Goal: Check status

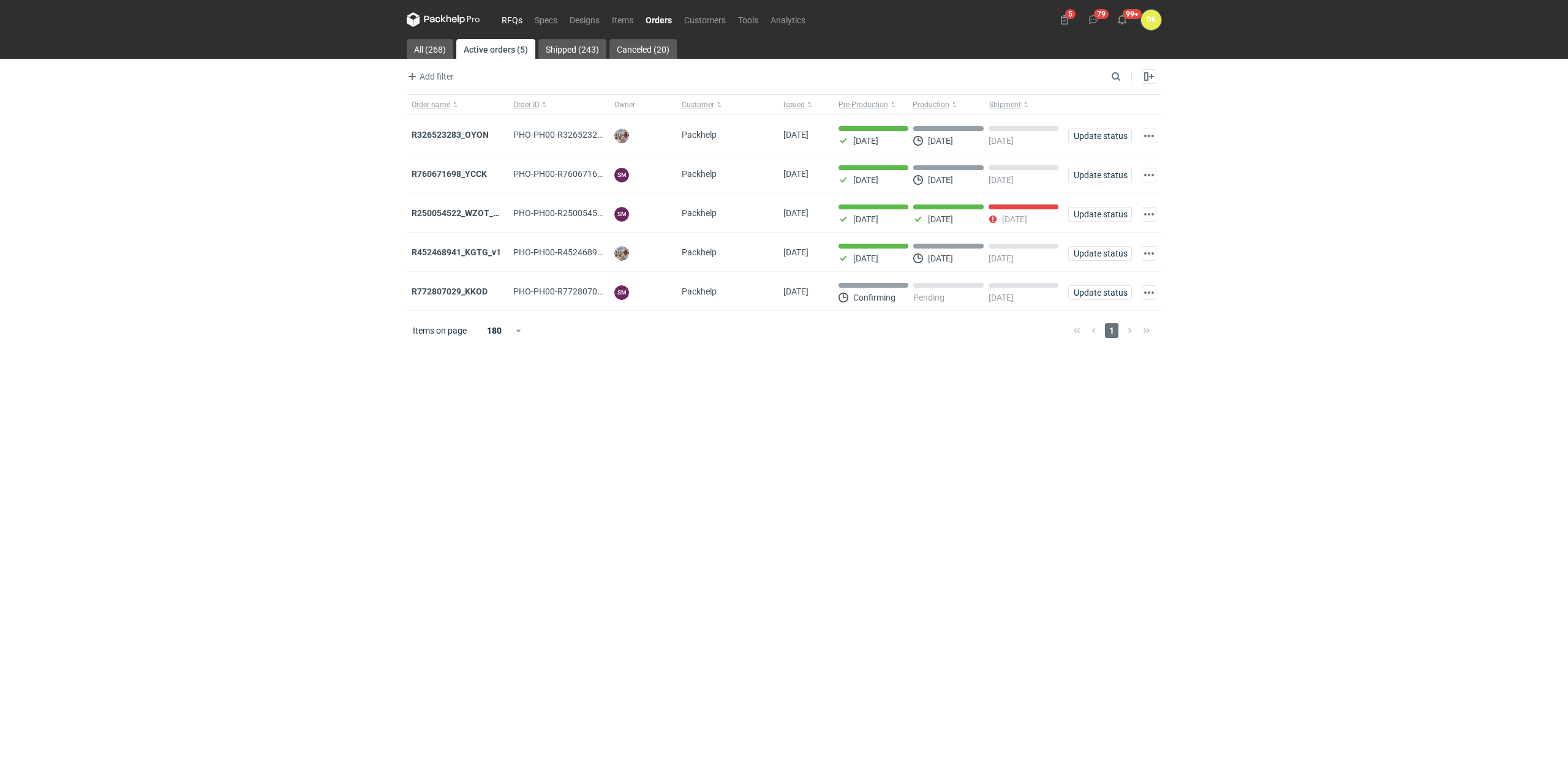
click at [520, 18] on link "RFQs" at bounding box center [512, 20] width 33 height 15
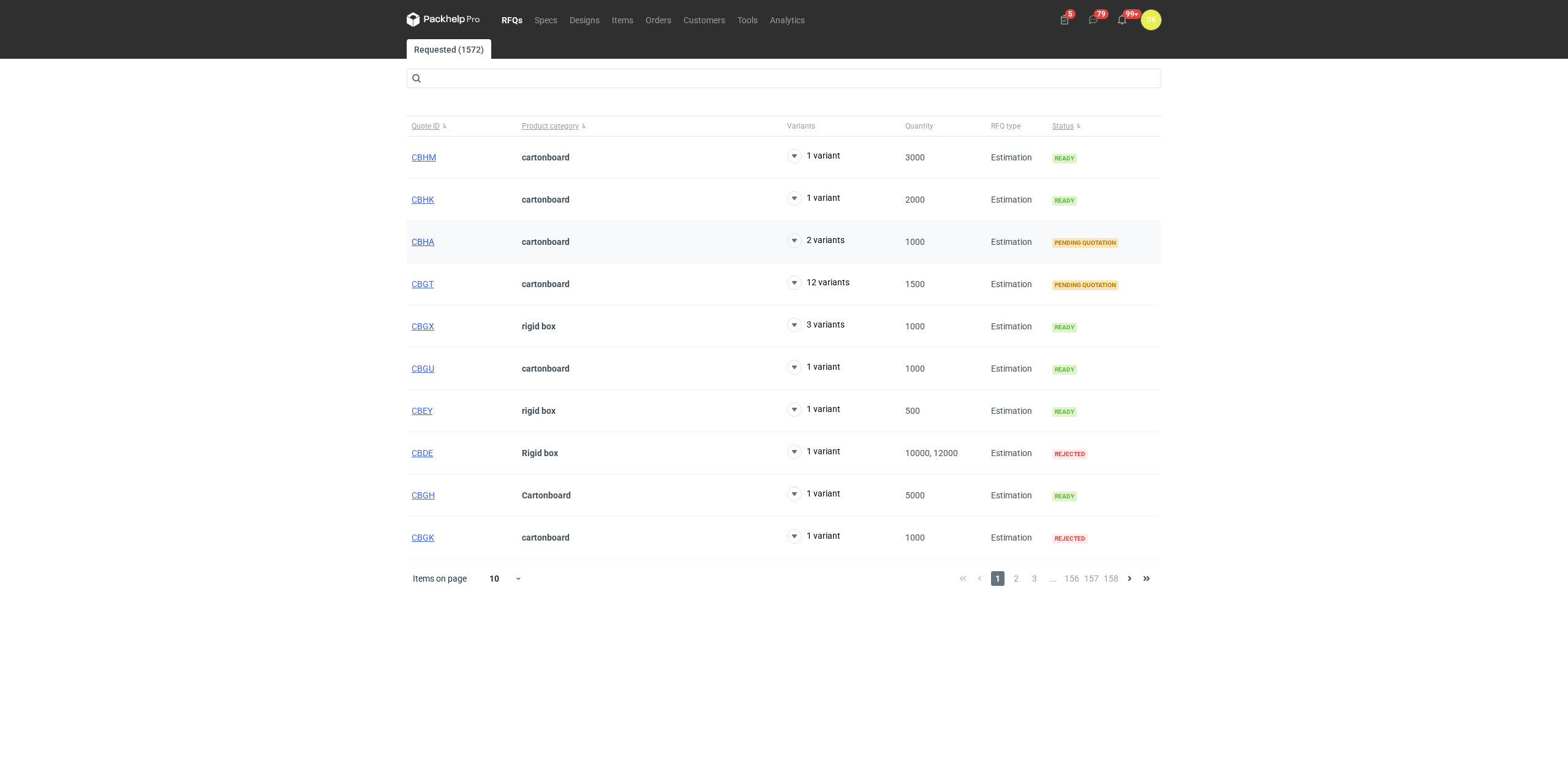
click at [413, 238] on span "CBHA" at bounding box center [423, 242] width 23 height 10
